Goal: Information Seeking & Learning: Learn about a topic

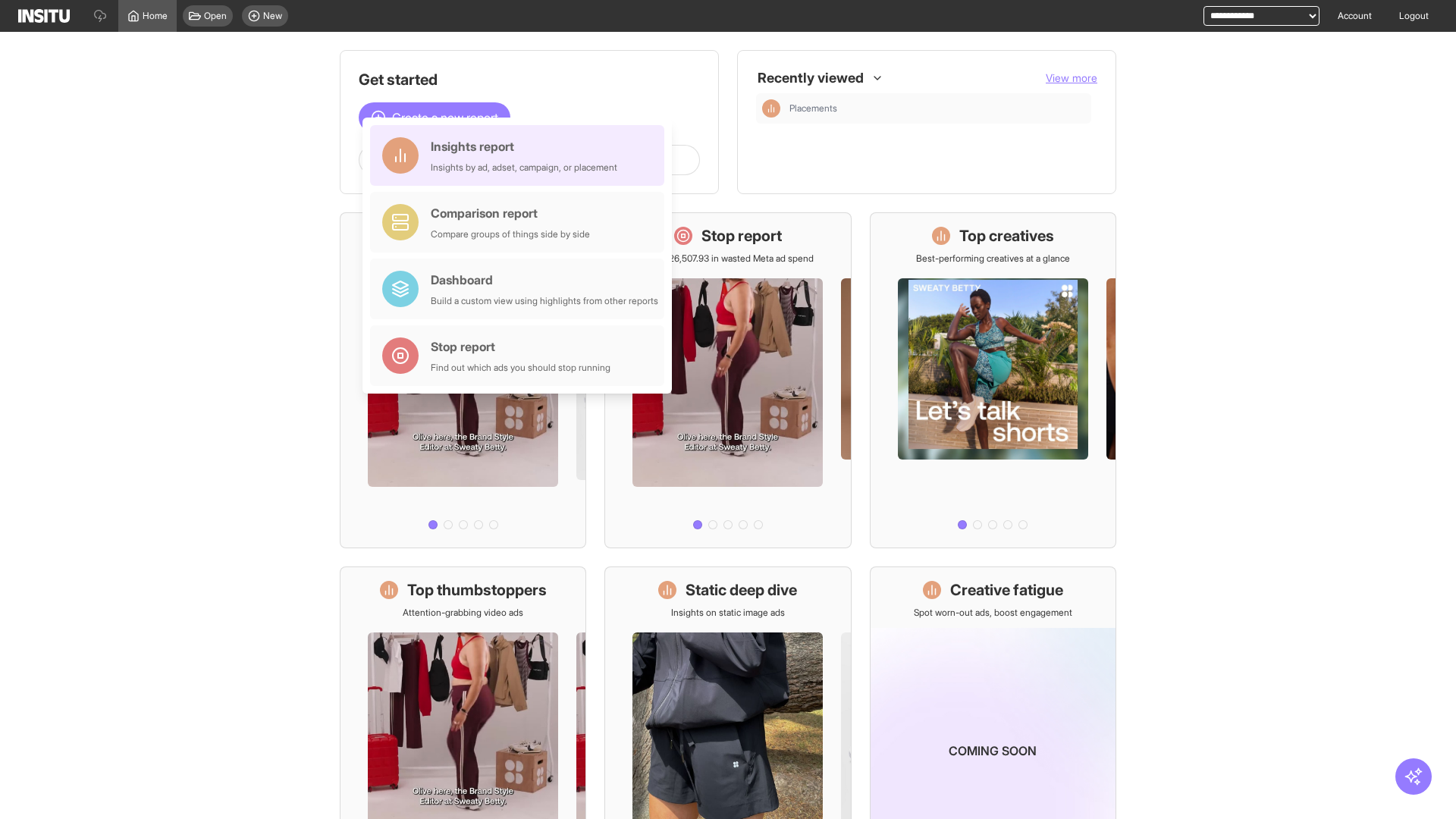
click at [521, 156] on div "Insights report Insights by ad, adset, campaign, or placement" at bounding box center [524, 156] width 187 height 37
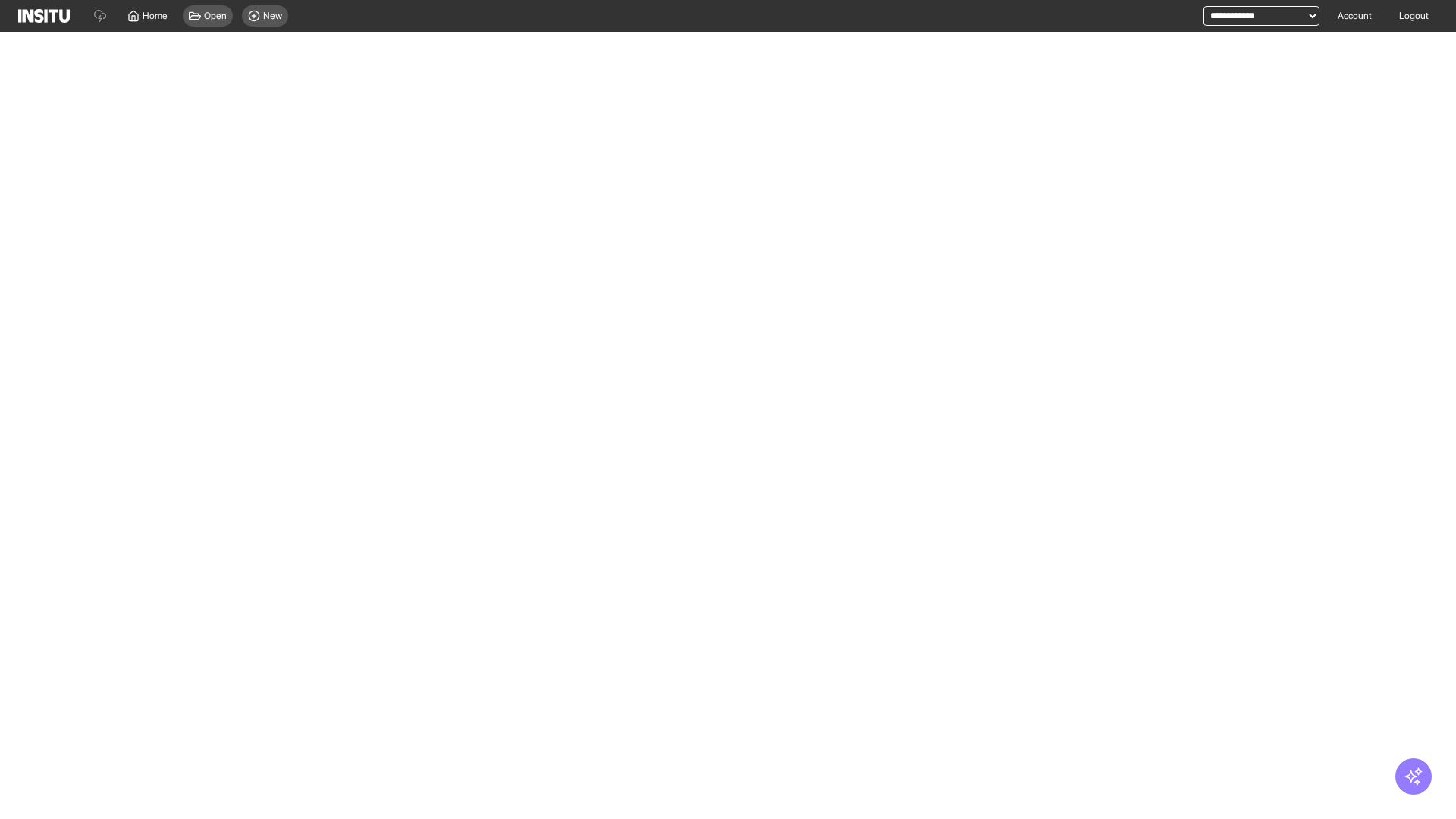
select select "**"
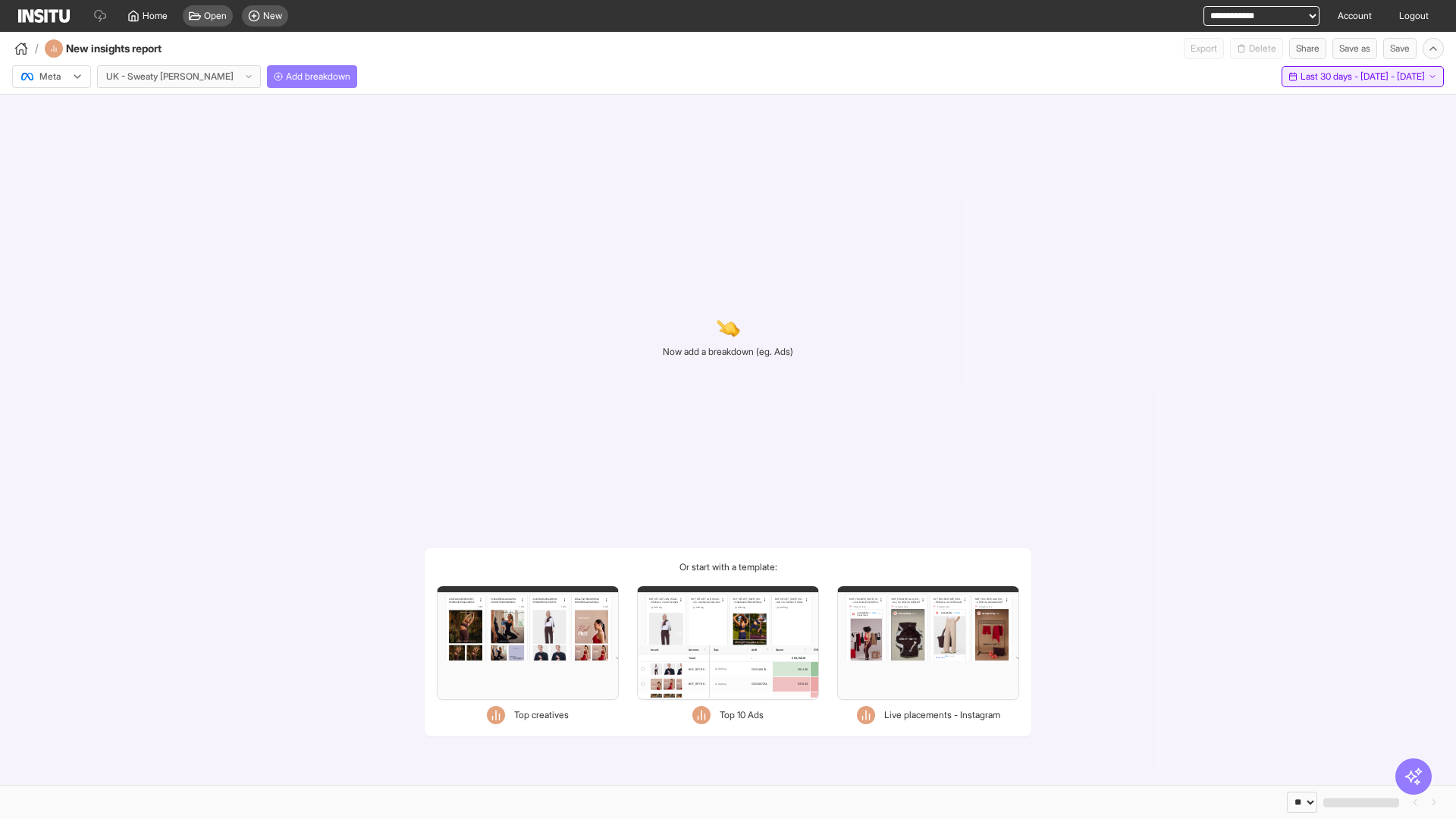
click at [1332, 77] on span "Last 30 days - [DATE] - [DATE]" at bounding box center [1363, 76] width 125 height 12
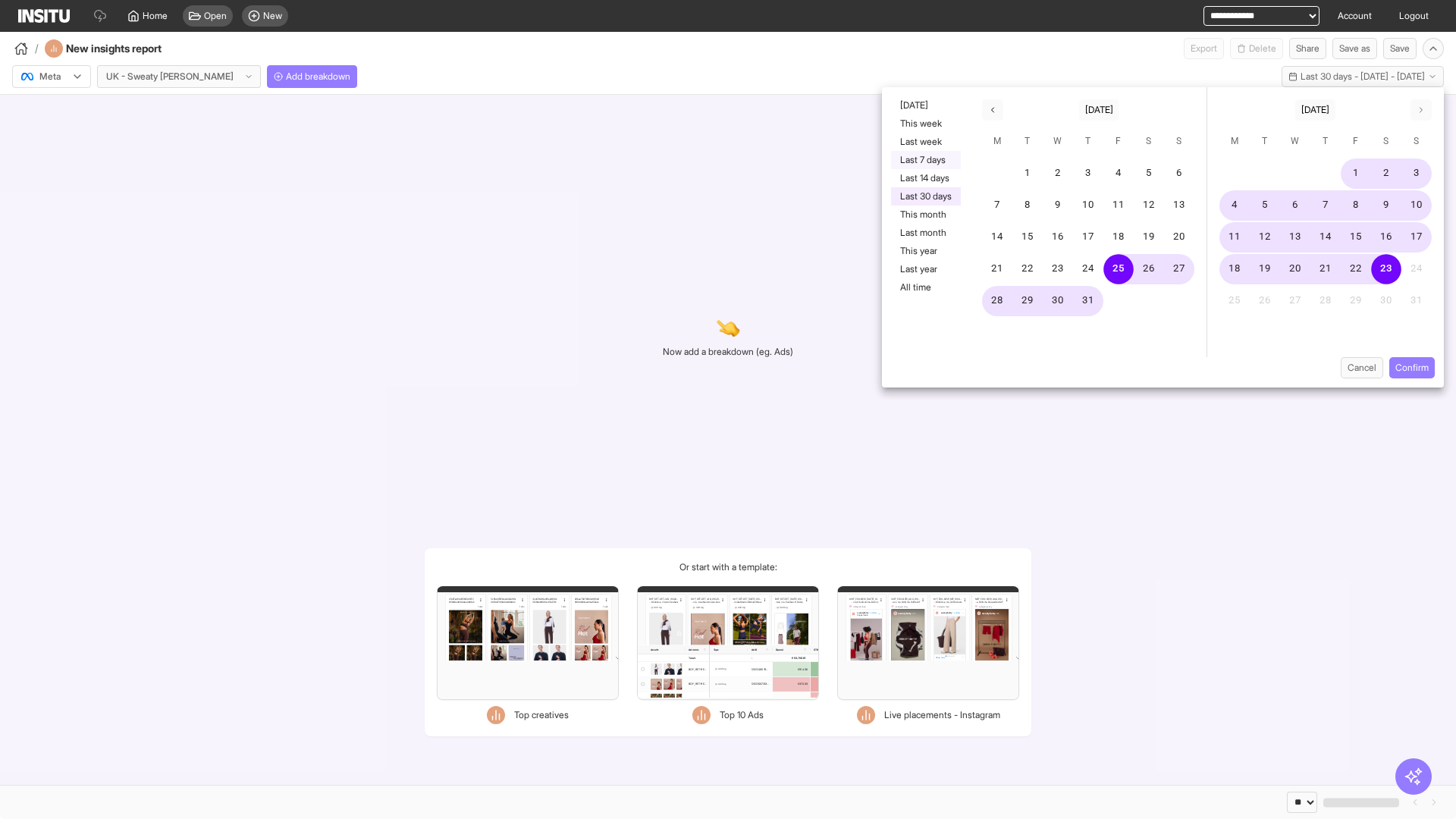
click at [925, 160] on button "Last 7 days" at bounding box center [925, 160] width 70 height 18
